Goal: Task Accomplishment & Management: Complete application form

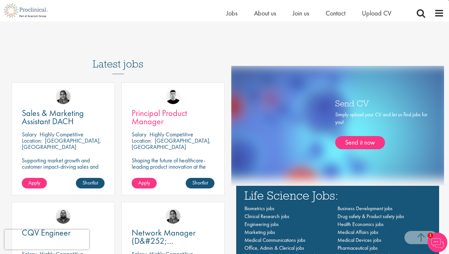
scroll to position [322, 0]
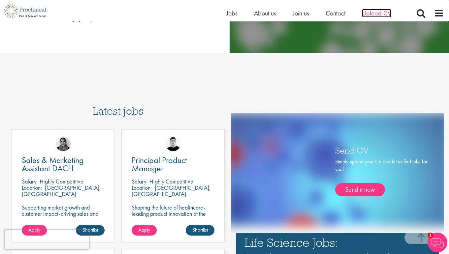
click at [377, 14] on span "Upload CV" at bounding box center [376, 13] width 29 height 9
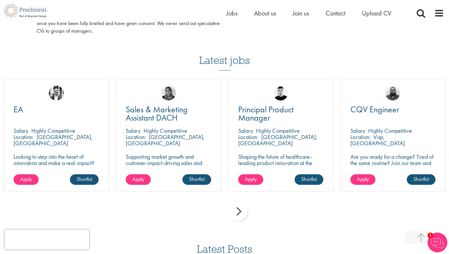
scroll to position [421, 0]
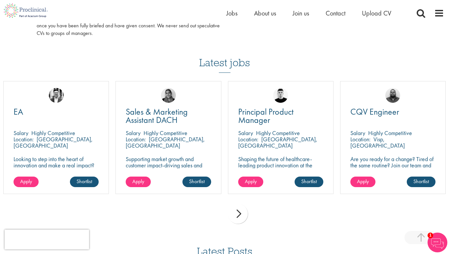
click at [236, 219] on div "next" at bounding box center [238, 214] width 20 height 20
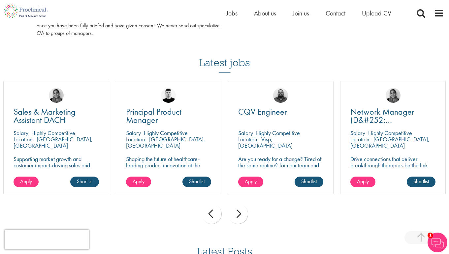
click at [236, 219] on div "next" at bounding box center [238, 214] width 20 height 20
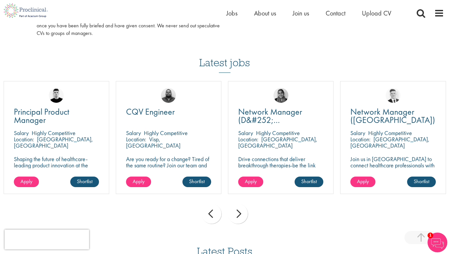
click at [236, 219] on div "next" at bounding box center [238, 214] width 20 height 20
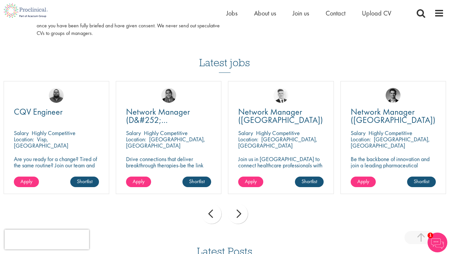
click at [236, 219] on div "next" at bounding box center [238, 214] width 20 height 20
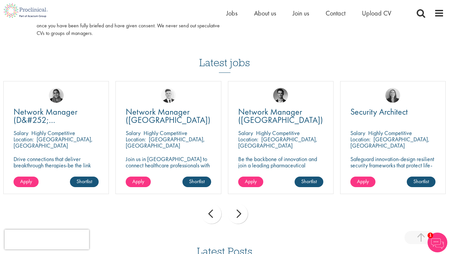
click at [236, 219] on div "next" at bounding box center [238, 214] width 20 height 20
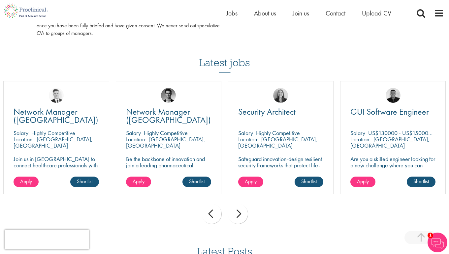
click at [236, 219] on div "next" at bounding box center [238, 214] width 20 height 20
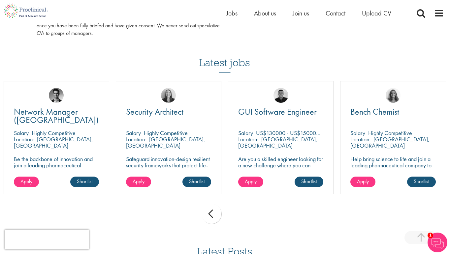
click at [236, 219] on div "prev next" at bounding box center [224, 215] width 449 height 29
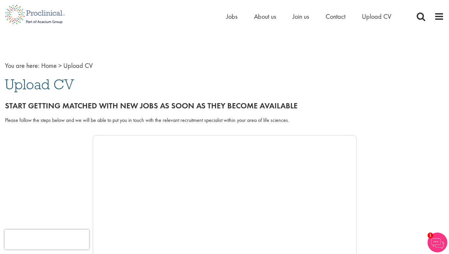
scroll to position [0, 0]
click at [235, 16] on span "Jobs" at bounding box center [231, 16] width 11 height 9
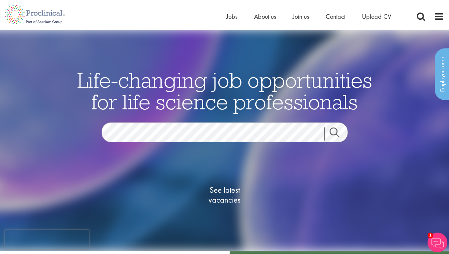
click at [110, 68] on span "Life-changing job opportunities for life science professionals" at bounding box center [224, 91] width 295 height 48
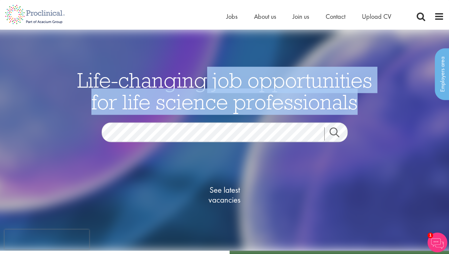
click at [110, 68] on span "Life-changing job opportunities for life science professionals" at bounding box center [224, 91] width 295 height 48
click at [107, 82] on span "Life-changing job opportunities for life science professionals" at bounding box center [224, 91] width 295 height 48
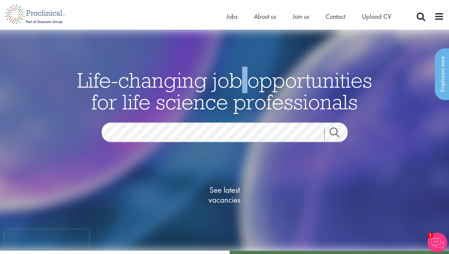
click at [107, 82] on span "Life-changing job opportunities for life science professionals" at bounding box center [224, 91] width 295 height 48
click at [138, 80] on span "Life-changing job opportunities for life science professionals" at bounding box center [224, 91] width 295 height 48
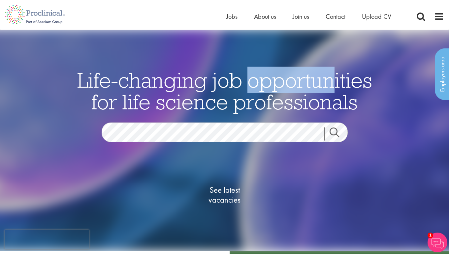
click at [138, 80] on span "Life-changing job opportunities for life science professionals" at bounding box center [224, 91] width 295 height 48
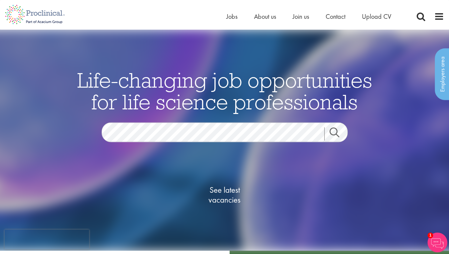
click at [176, 97] on span "Life-changing job opportunities for life science professionals" at bounding box center [224, 91] width 295 height 48
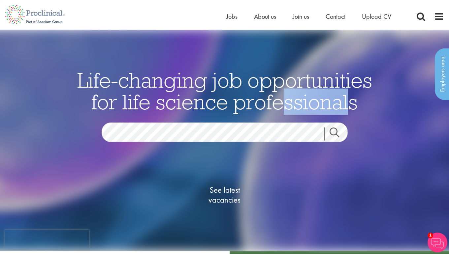
click at [176, 97] on span "Life-changing job opportunities for life science professionals" at bounding box center [224, 91] width 295 height 48
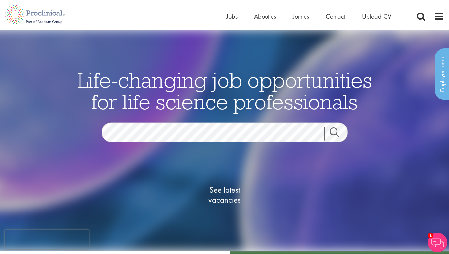
click at [260, 111] on span "Life-changing job opportunities for life science professionals" at bounding box center [224, 91] width 295 height 48
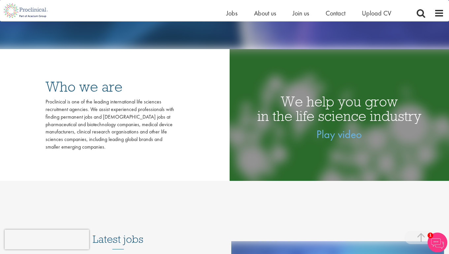
scroll to position [108, 0]
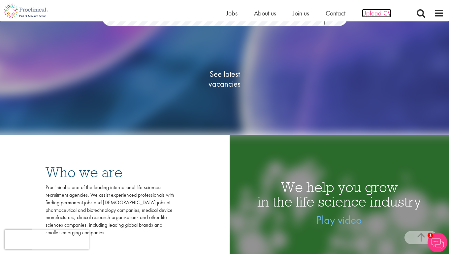
click at [376, 15] on span "Upload CV" at bounding box center [376, 13] width 29 height 9
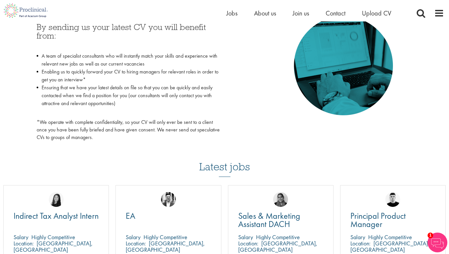
scroll to position [318, 0]
